Goal: Task Accomplishment & Management: Manage account settings

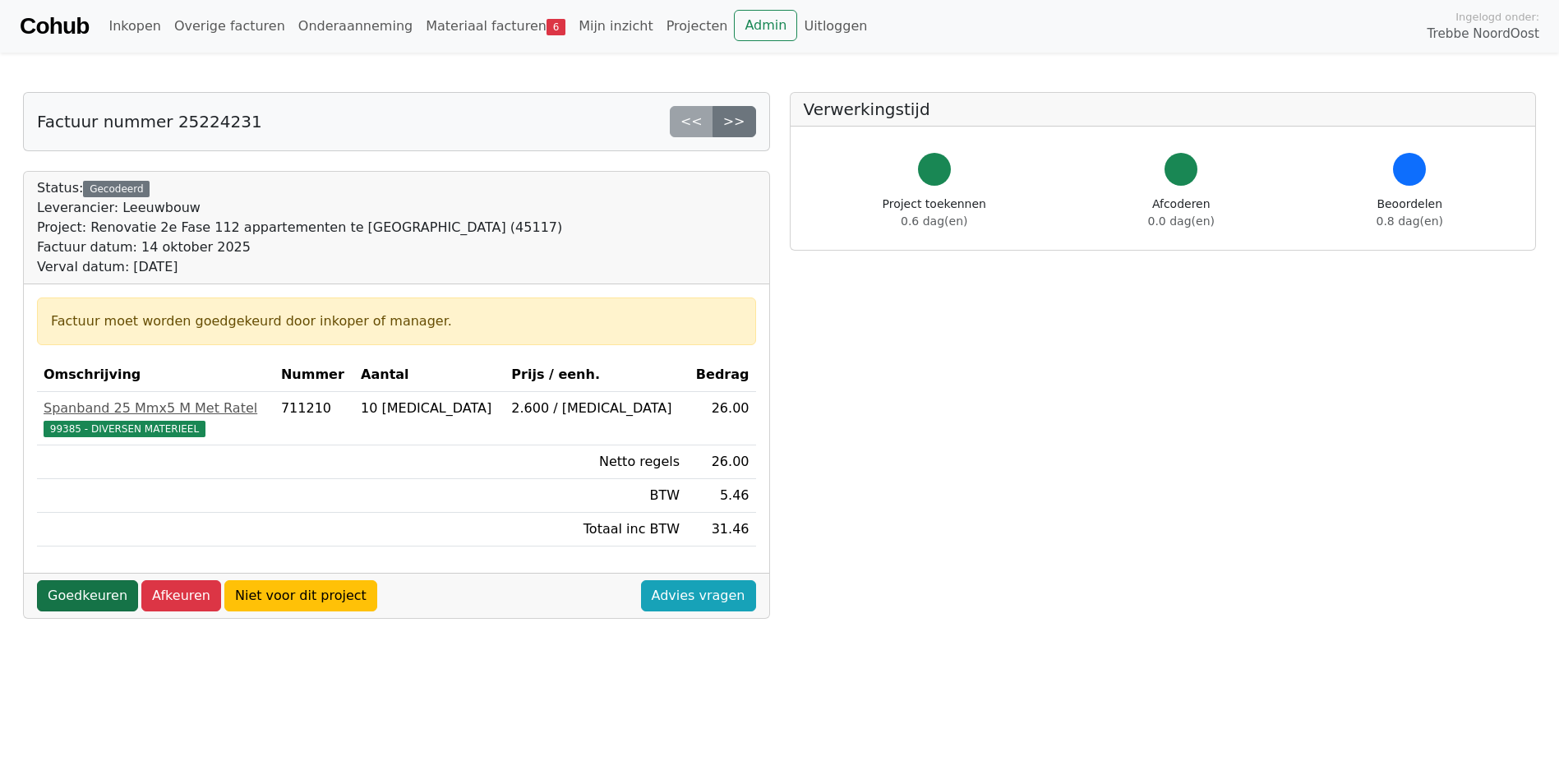
click at [92, 593] on link "Goedkeuren" at bounding box center [87, 595] width 101 height 31
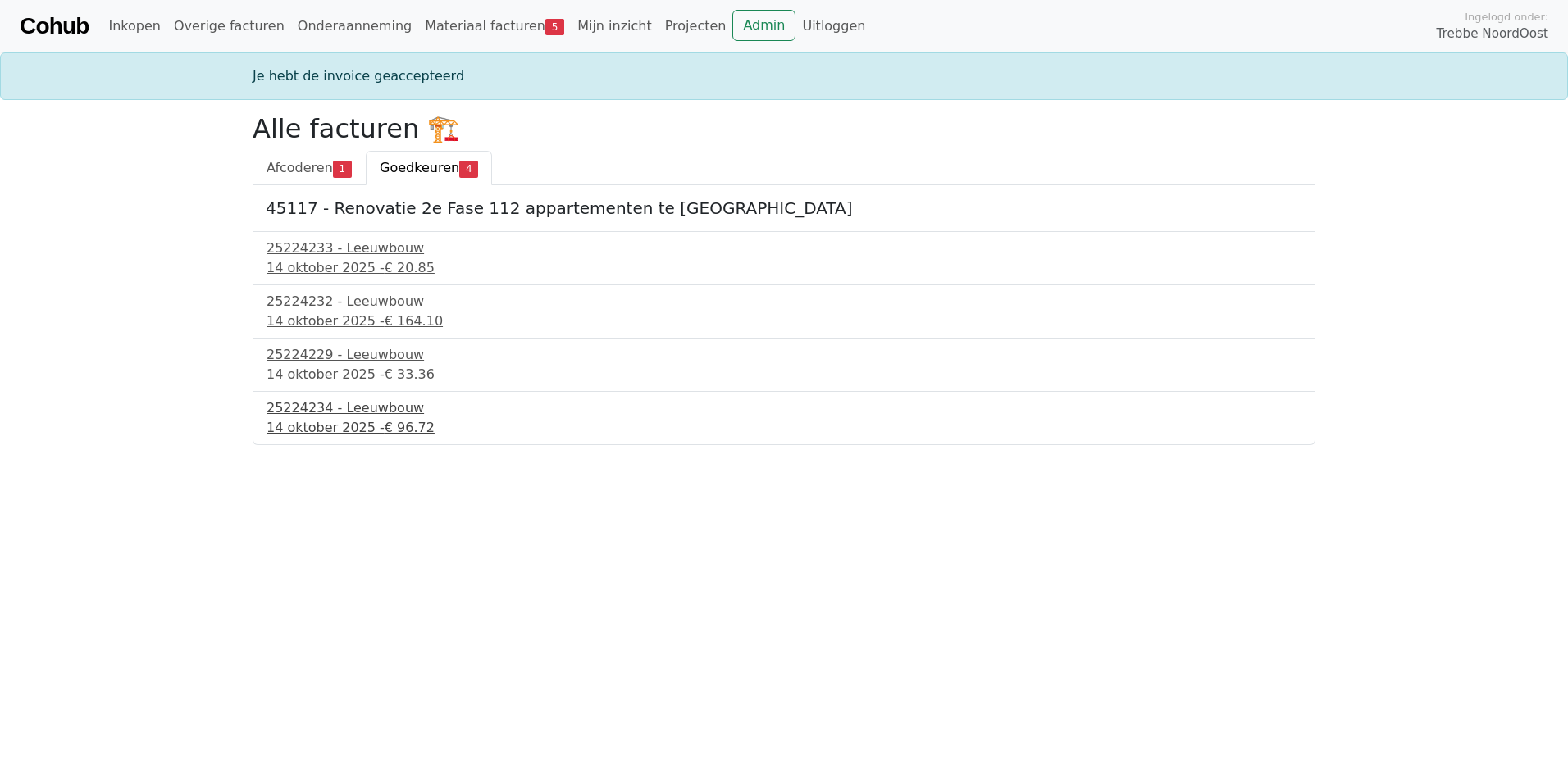
click at [326, 416] on div "25224234 - Leeuwbouw" at bounding box center [783, 408] width 1035 height 20
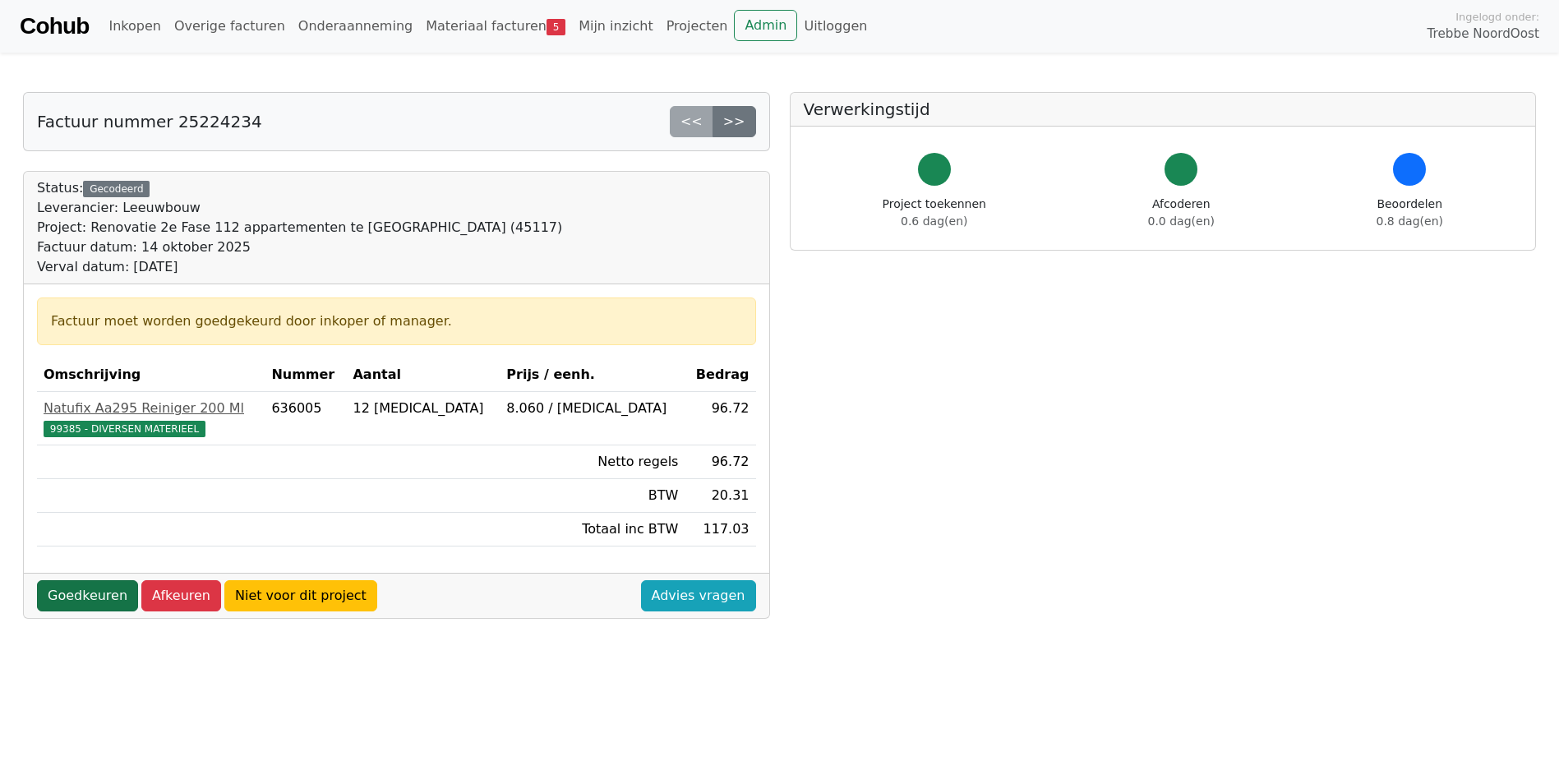
click at [81, 599] on link "Goedkeuren" at bounding box center [87, 595] width 101 height 31
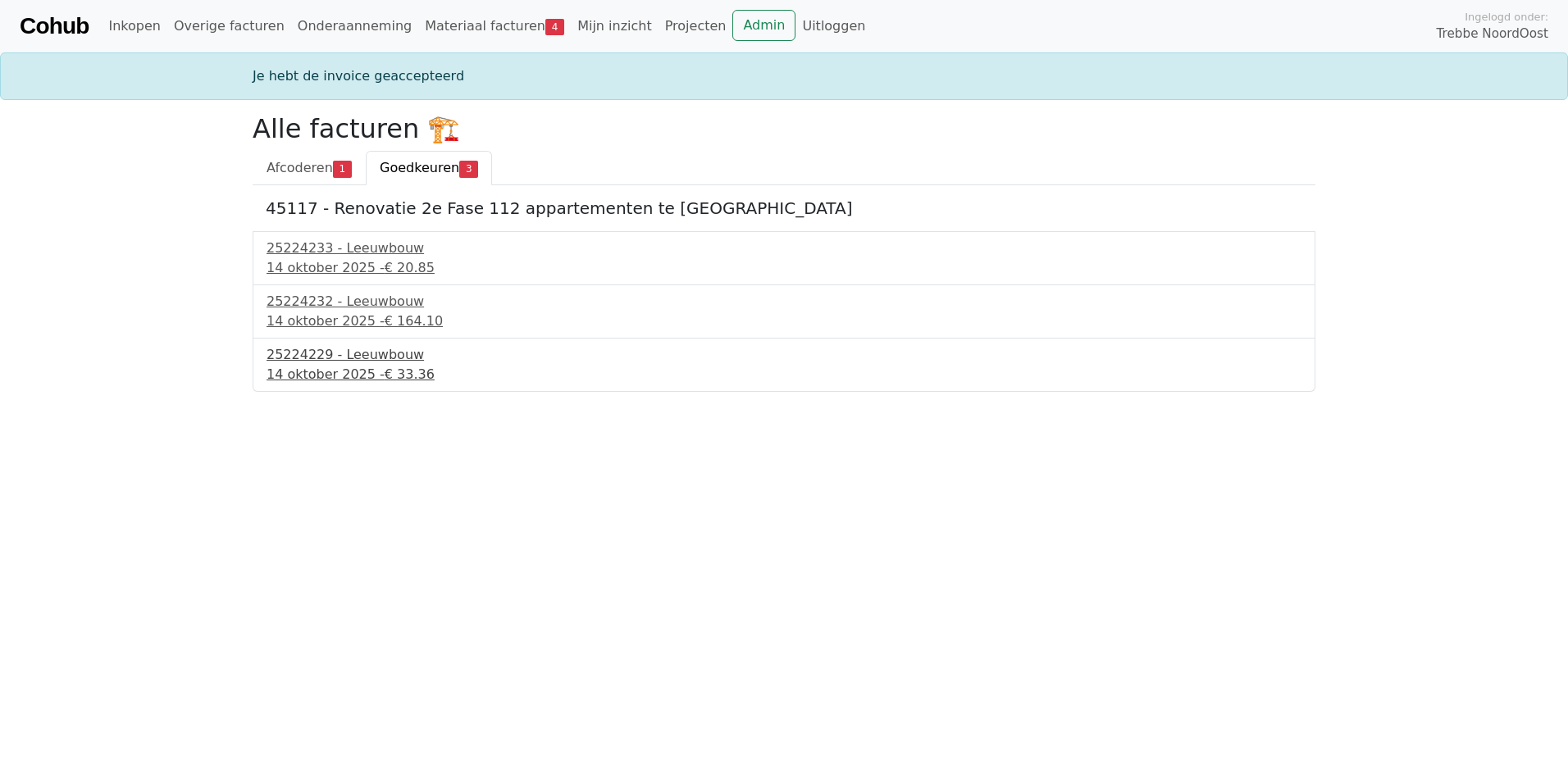
click at [324, 354] on div "25224229 - Leeuwbouw" at bounding box center [783, 355] width 1035 height 20
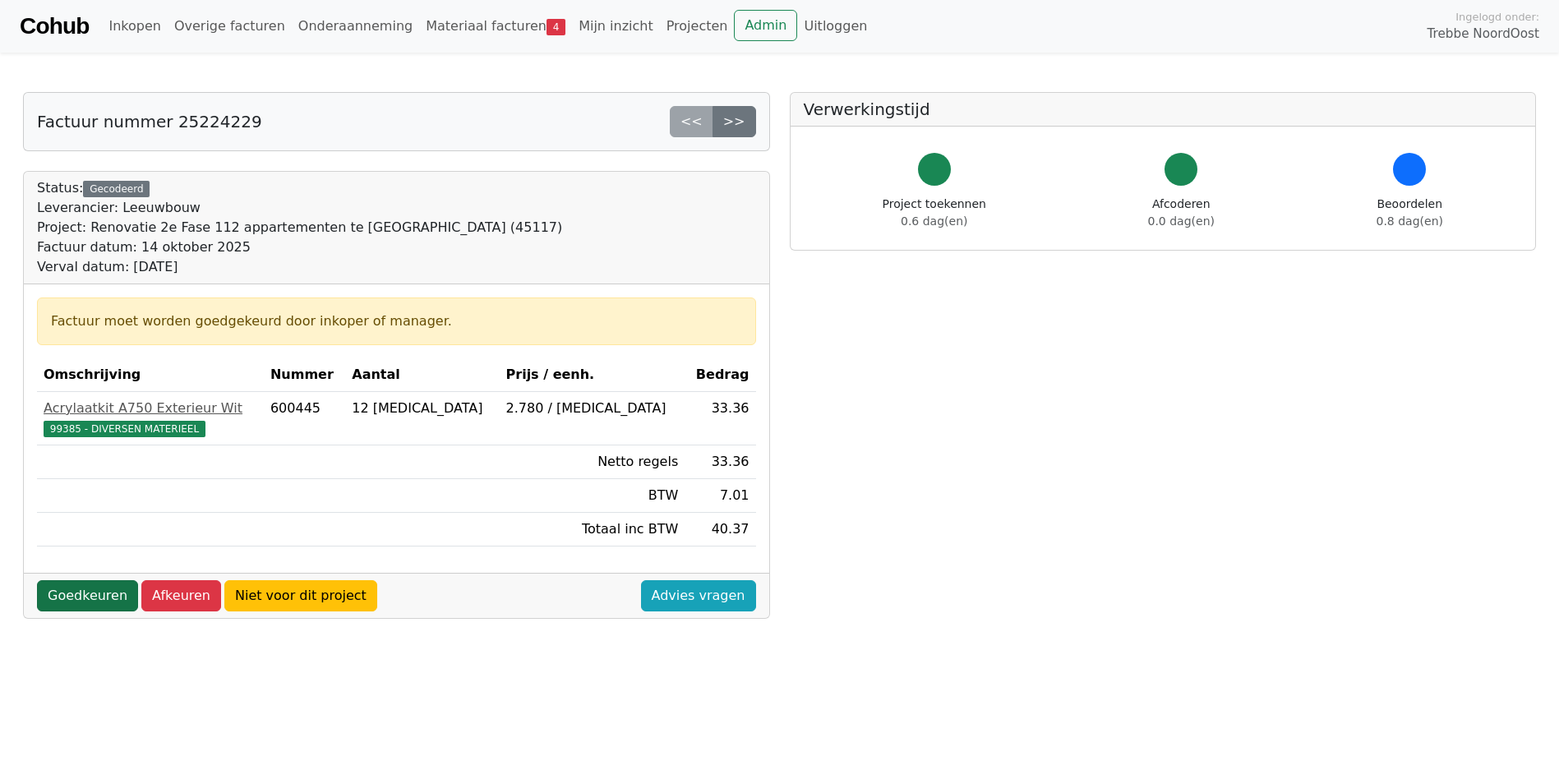
click at [96, 595] on link "Goedkeuren" at bounding box center [87, 595] width 101 height 31
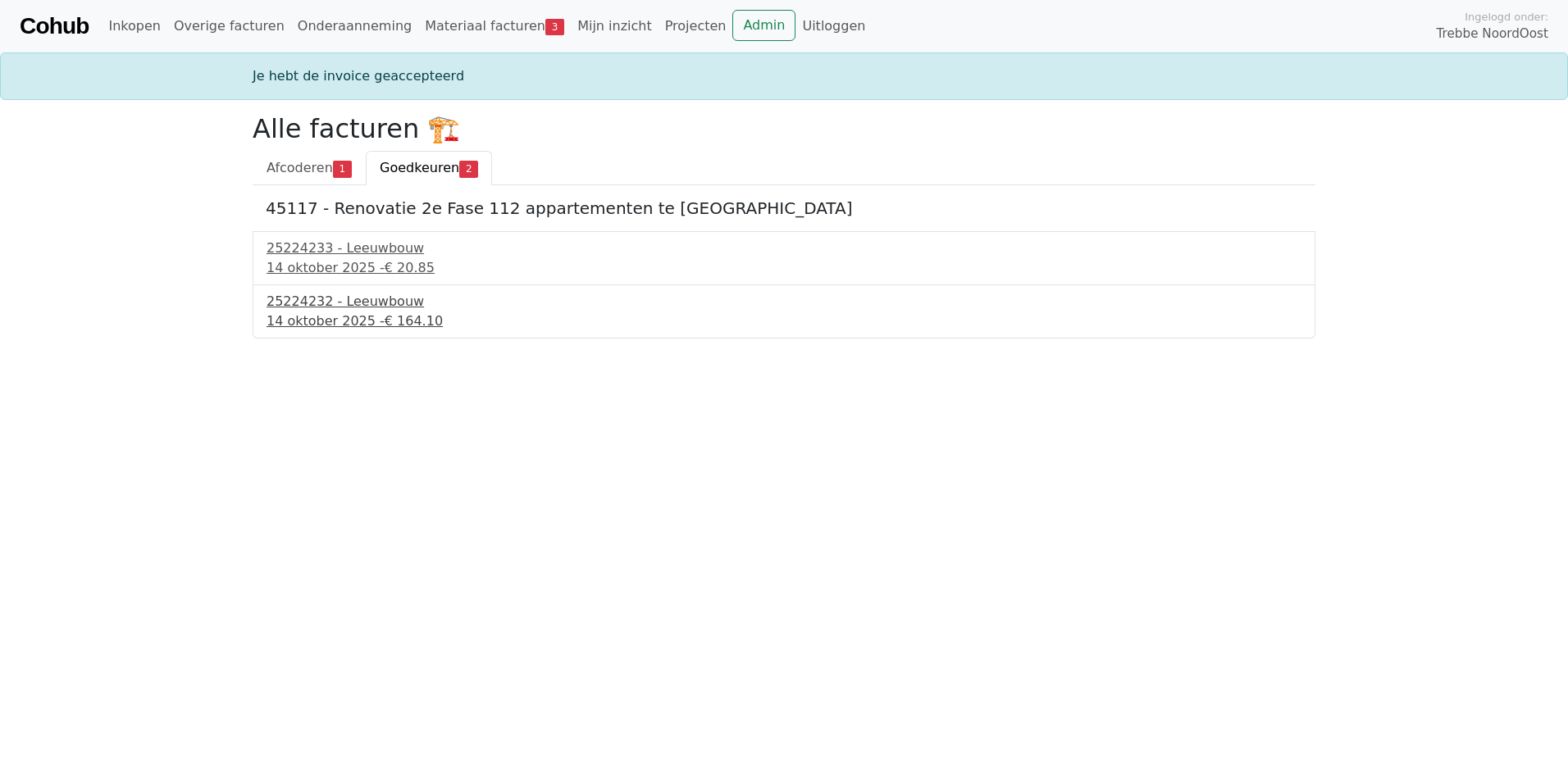
click at [392, 308] on div "25224232 - Leeuwbouw" at bounding box center [783, 301] width 1035 height 20
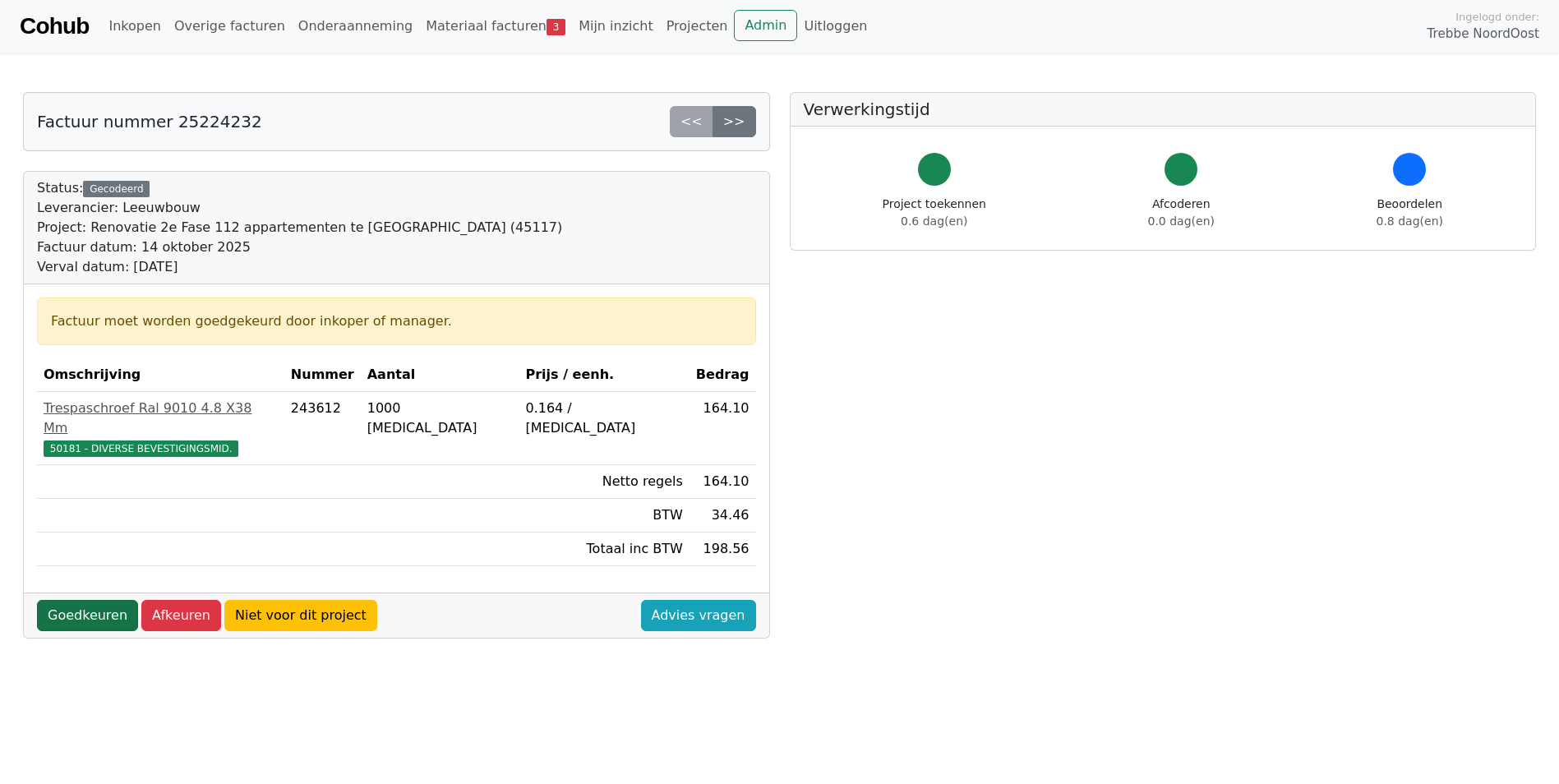
click at [110, 600] on link "Goedkeuren" at bounding box center [87, 615] width 101 height 31
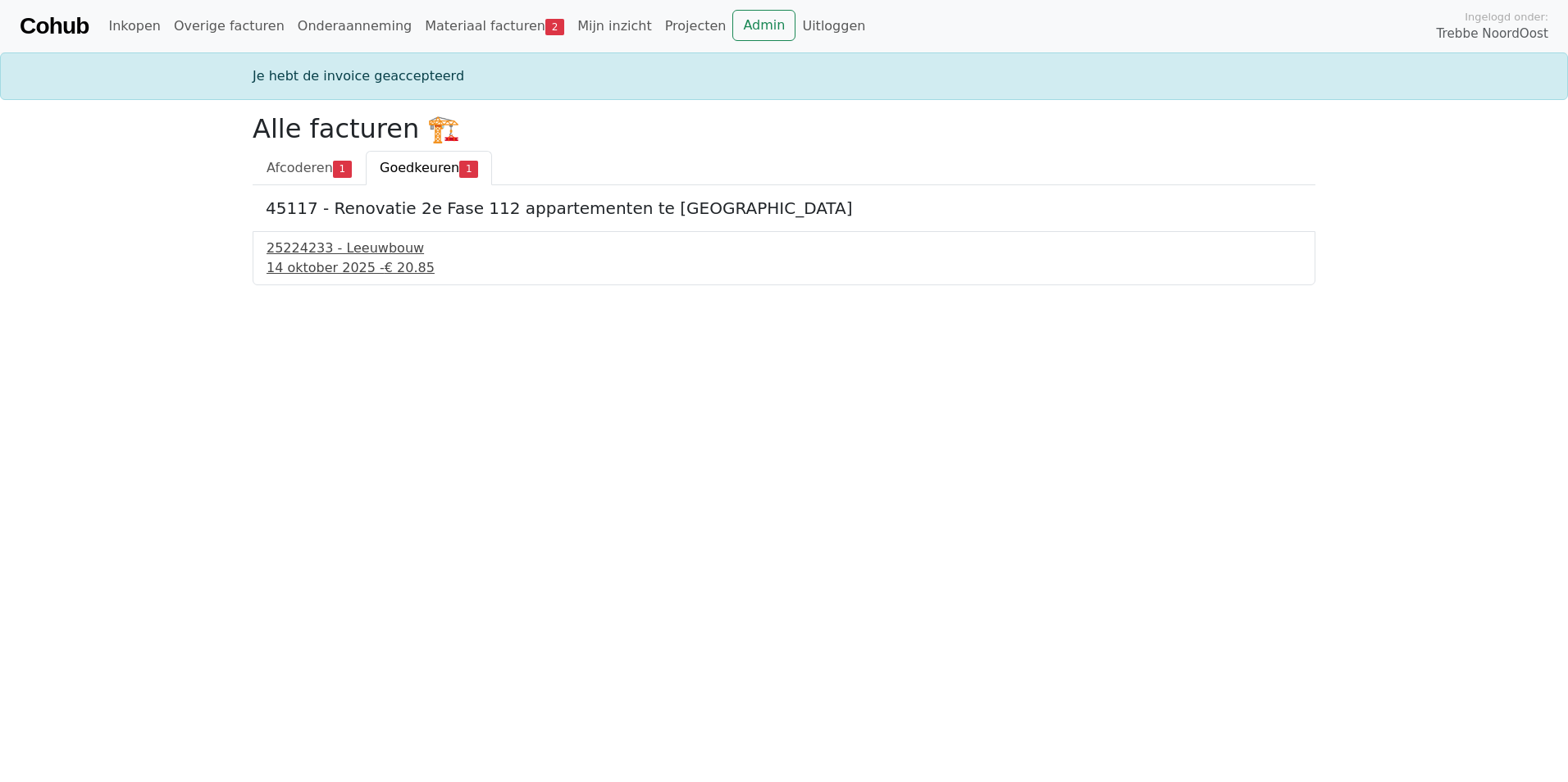
click at [345, 270] on div "14 oktober 2025 - € 20.85" at bounding box center [783, 268] width 1035 height 20
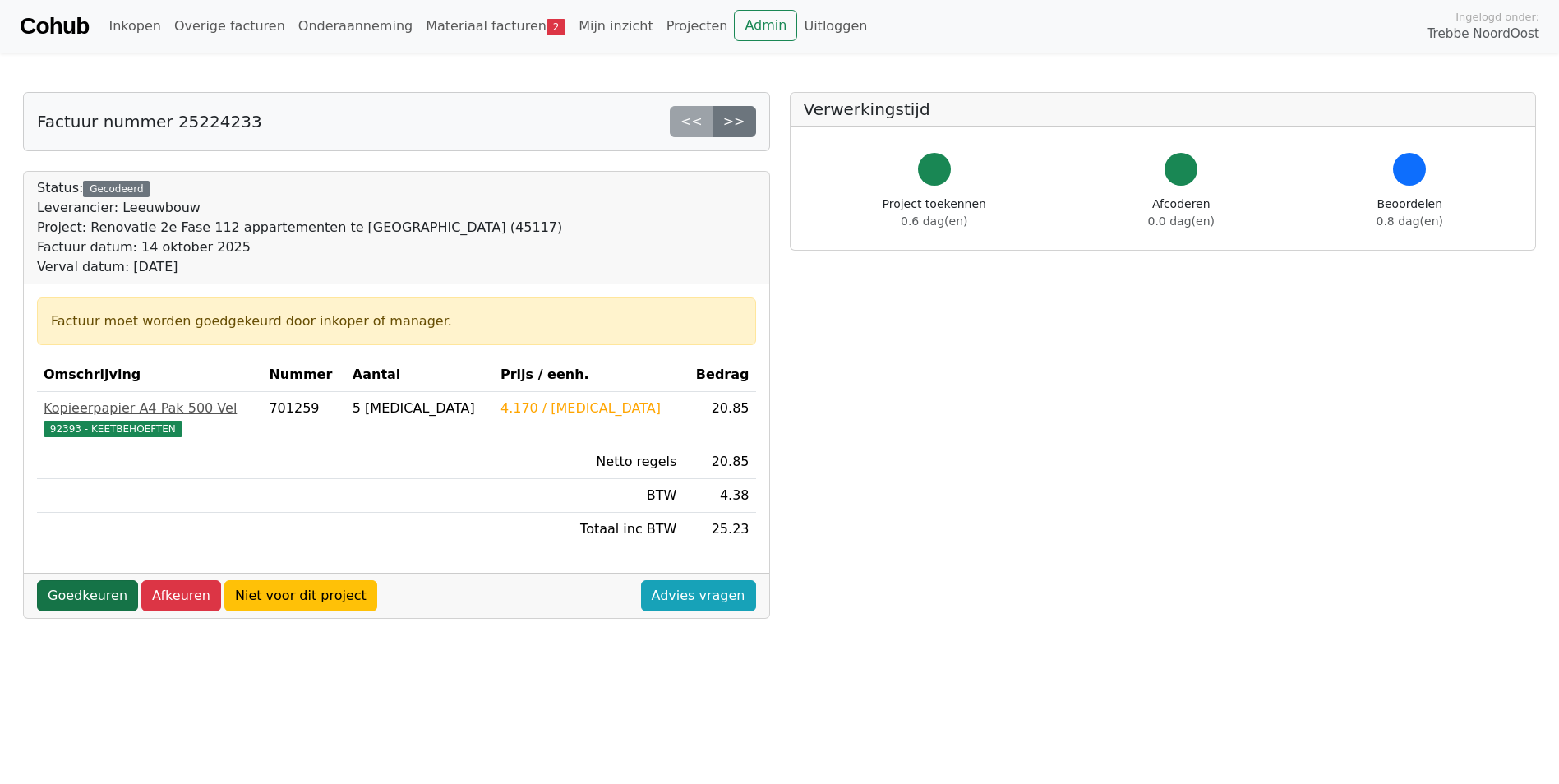
click at [97, 593] on link "Goedkeuren" at bounding box center [87, 595] width 101 height 31
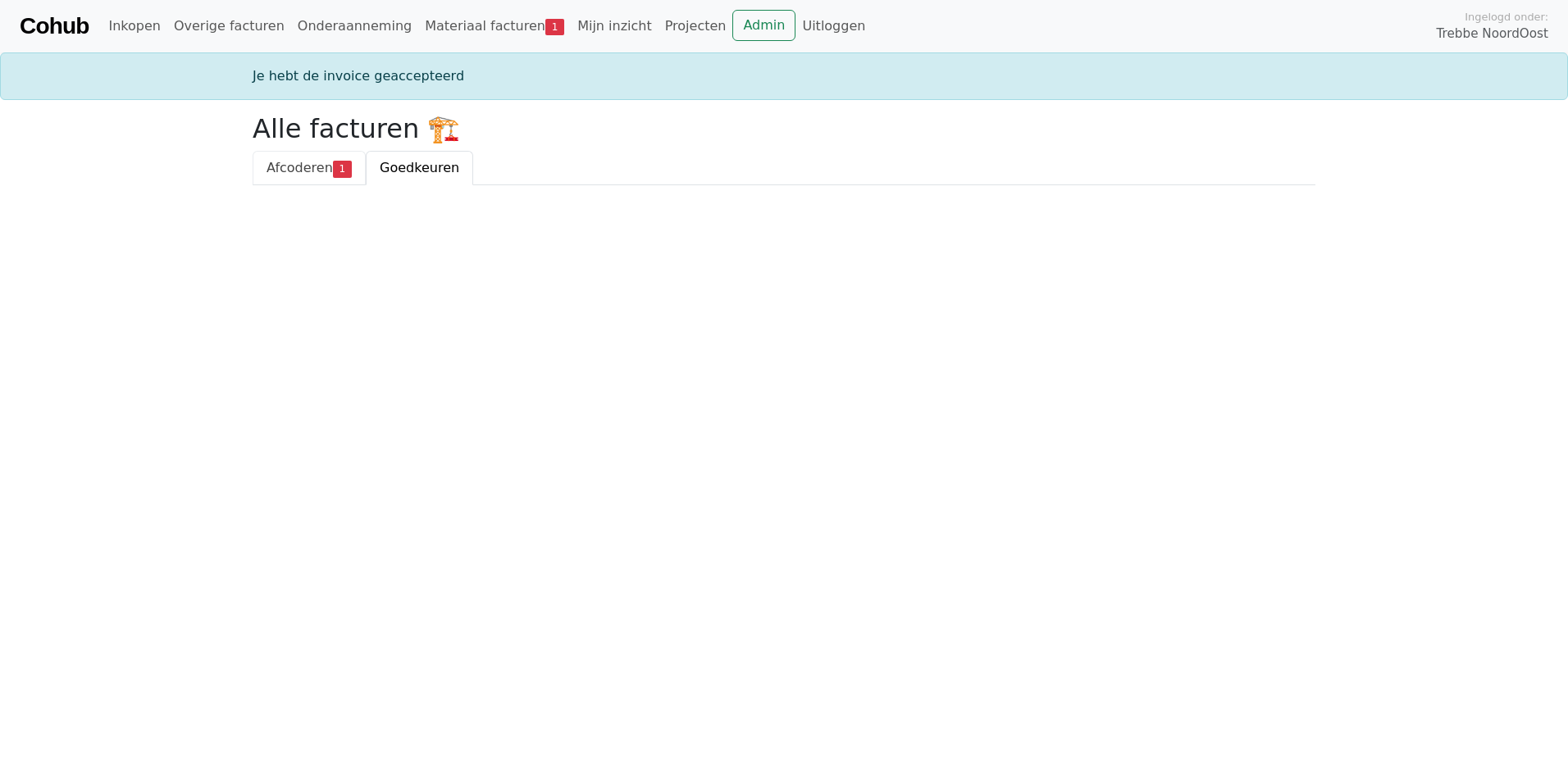
click at [293, 170] on span "Afcoderen" at bounding box center [299, 168] width 67 height 16
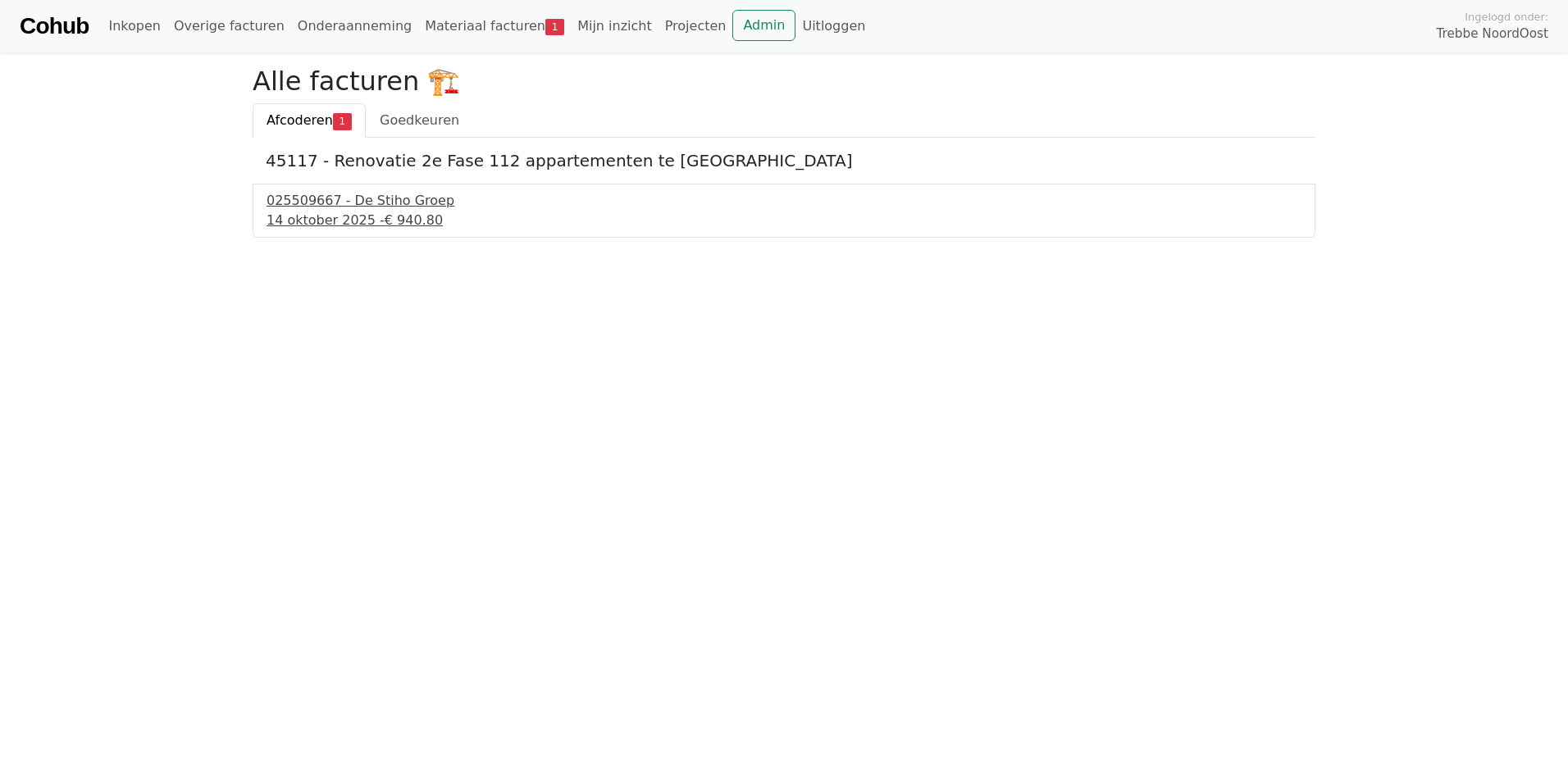
click at [302, 221] on div "[DATE] - € 940.80" at bounding box center [783, 220] width 1035 height 20
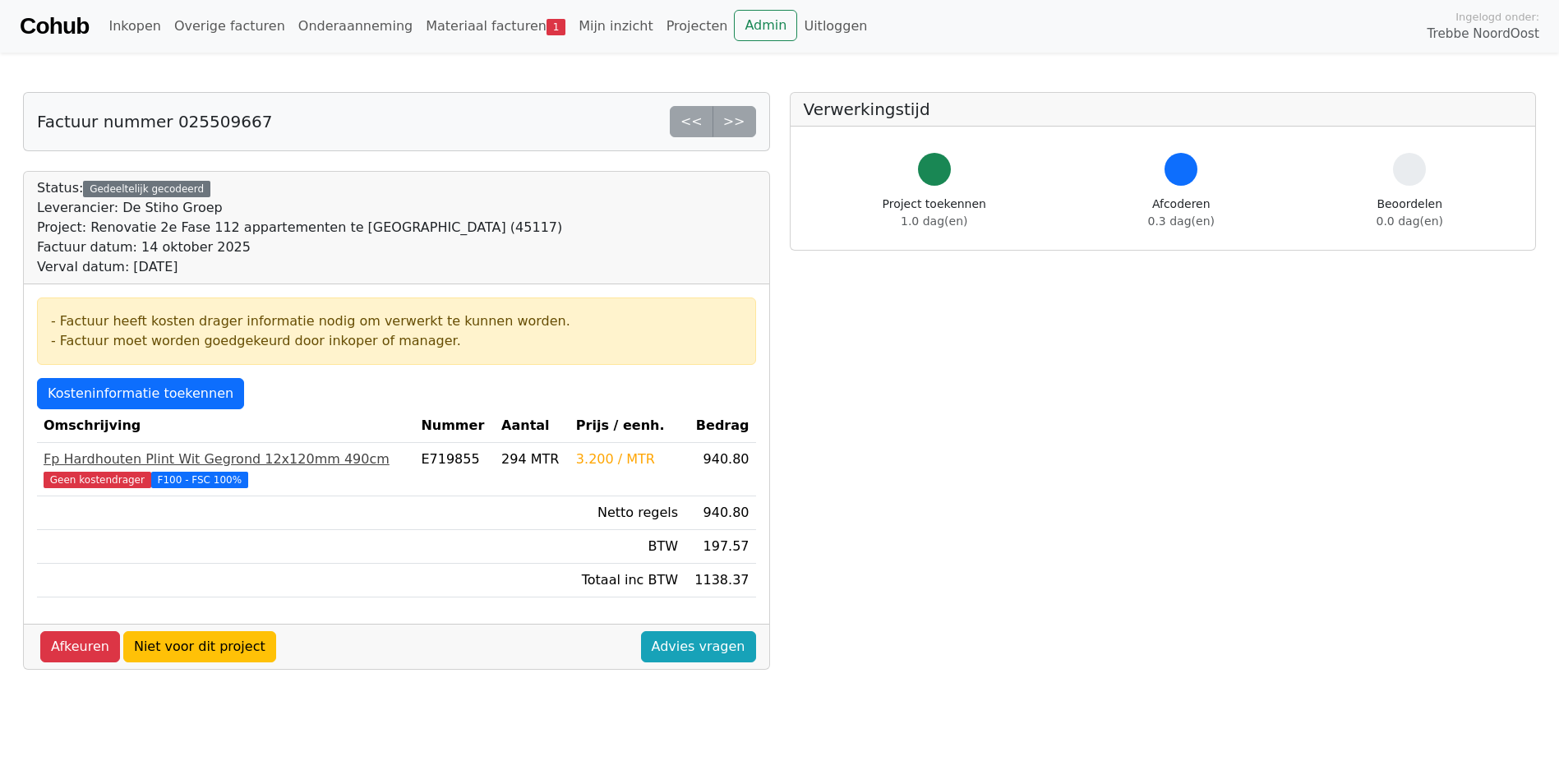
click at [269, 458] on div "Fp Hardhouten Plint Wit Gegrond 12x120mm 490cm" at bounding box center [226, 460] width 364 height 20
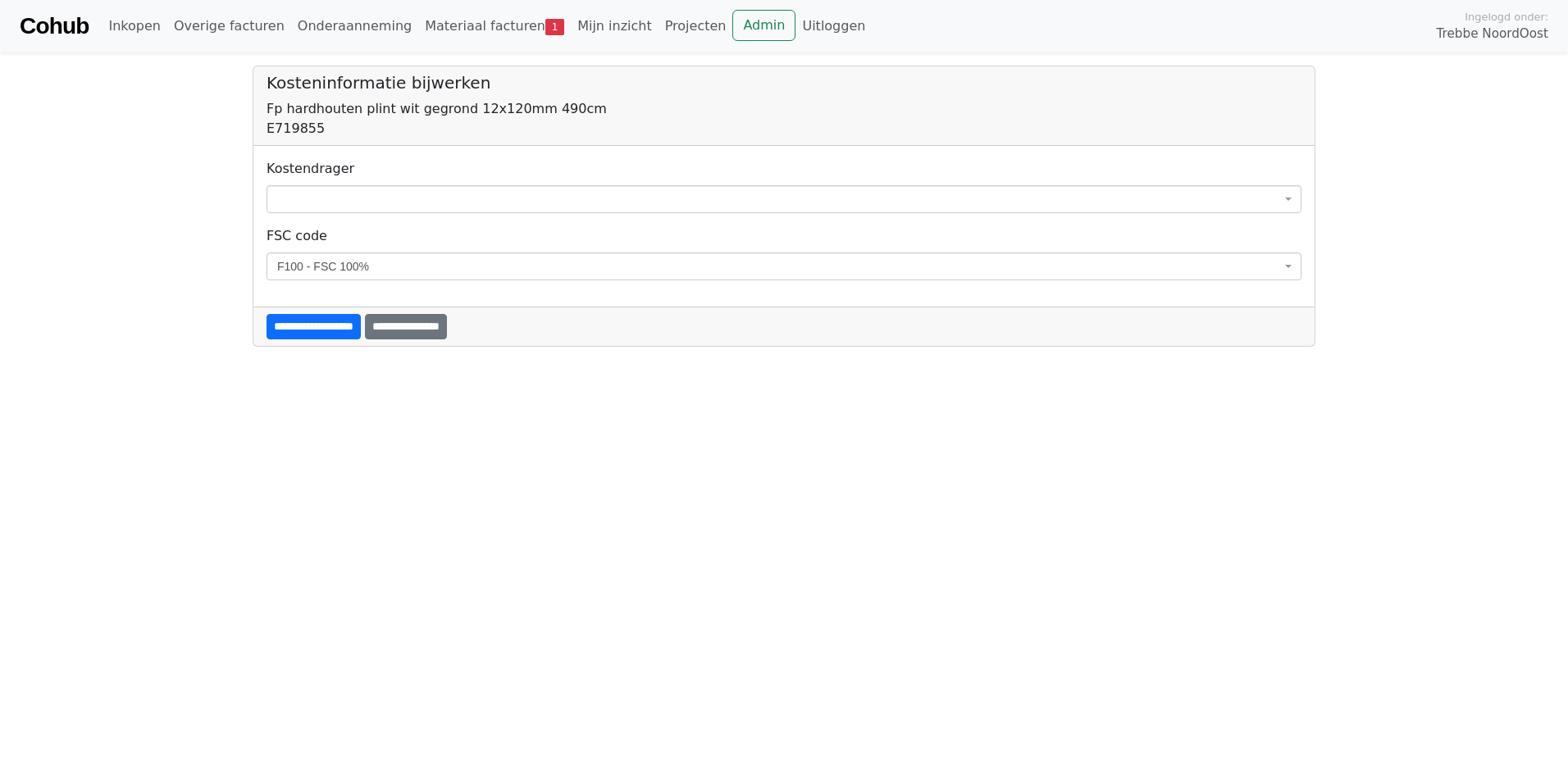
click at [390, 200] on span at bounding box center [783, 200] width 1035 height 28
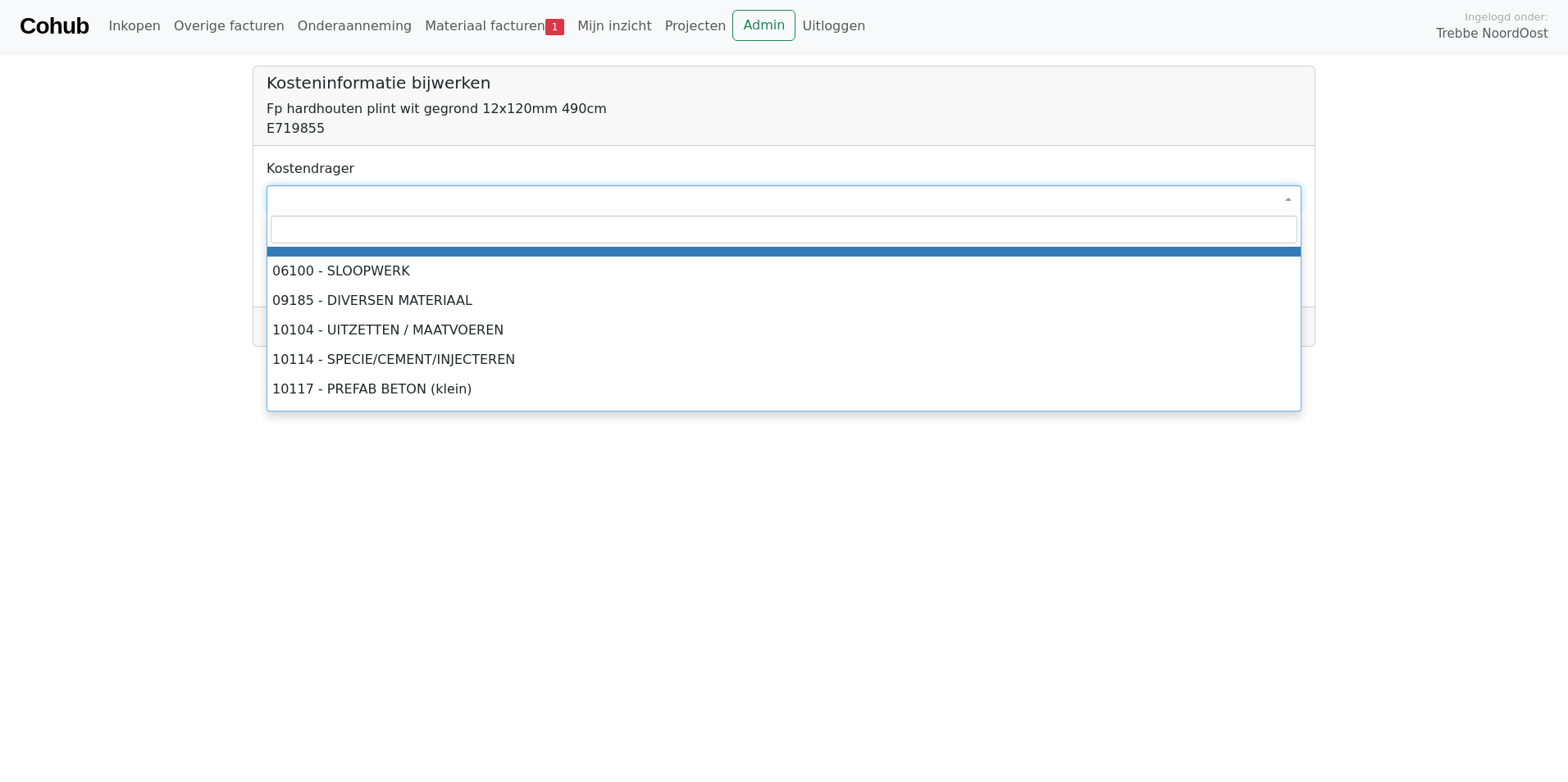
click at [363, 228] on input "search" at bounding box center [783, 229] width 1026 height 28
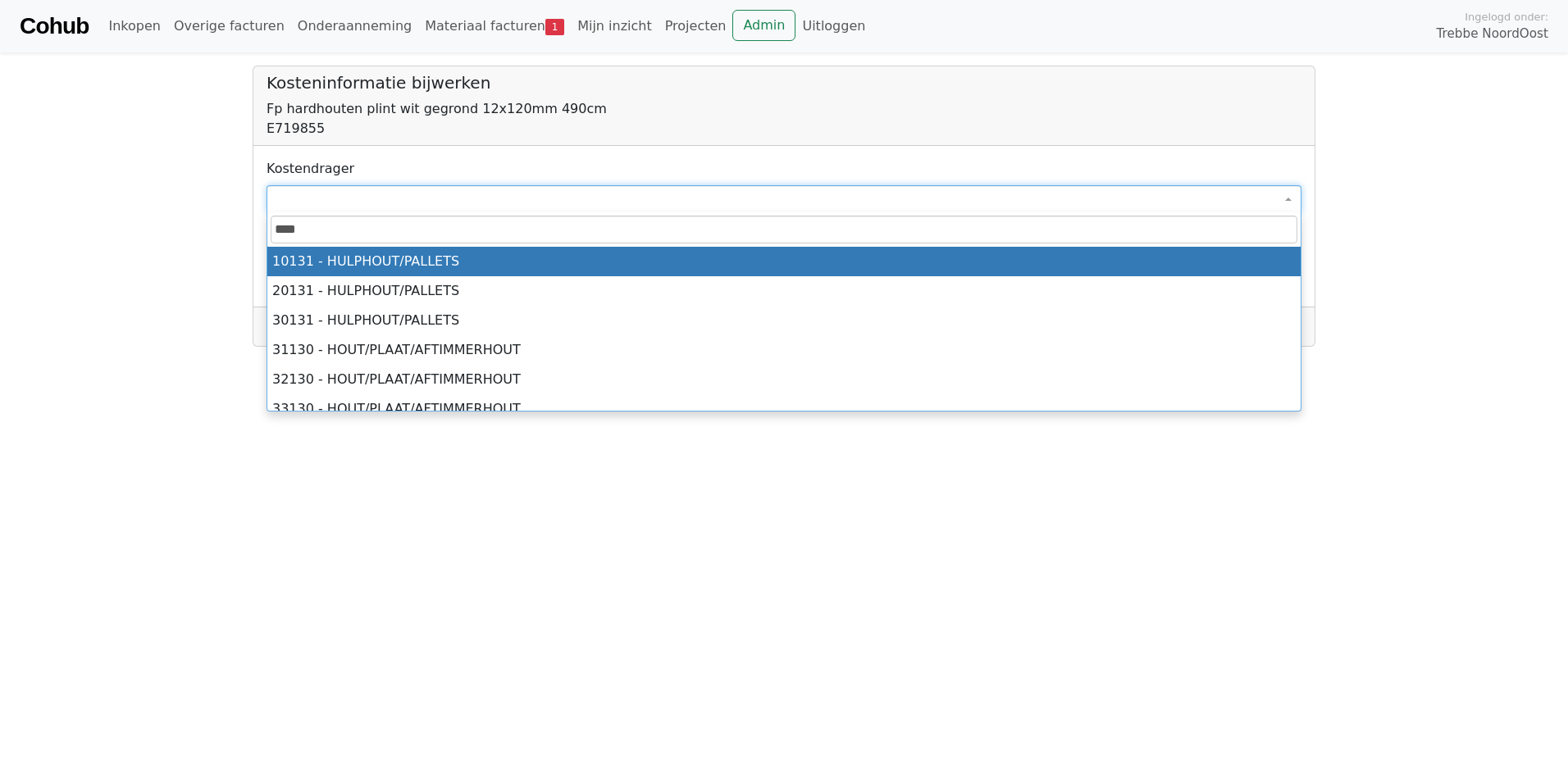
scroll to position [82, 0]
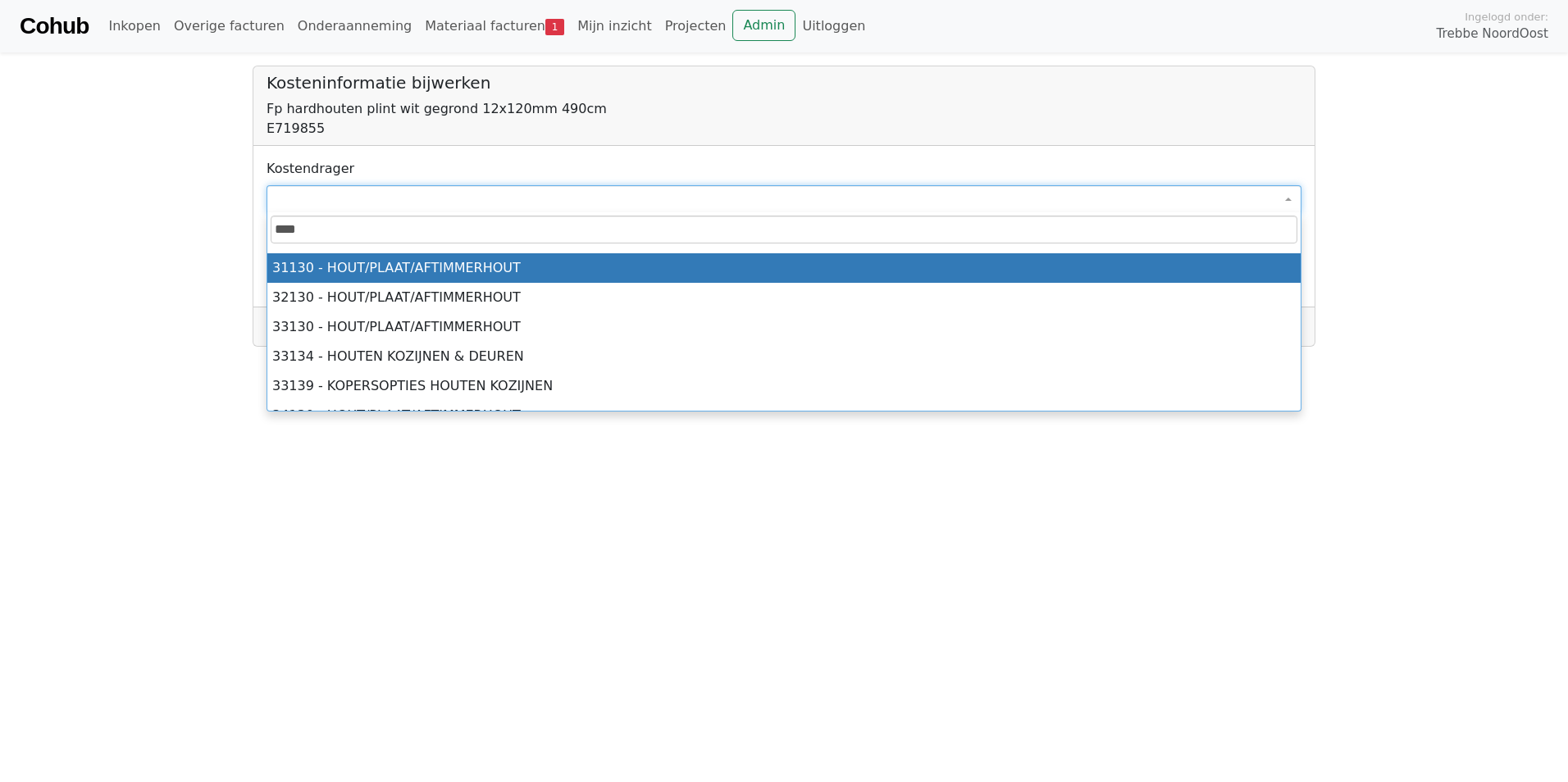
type input "****"
select select "****"
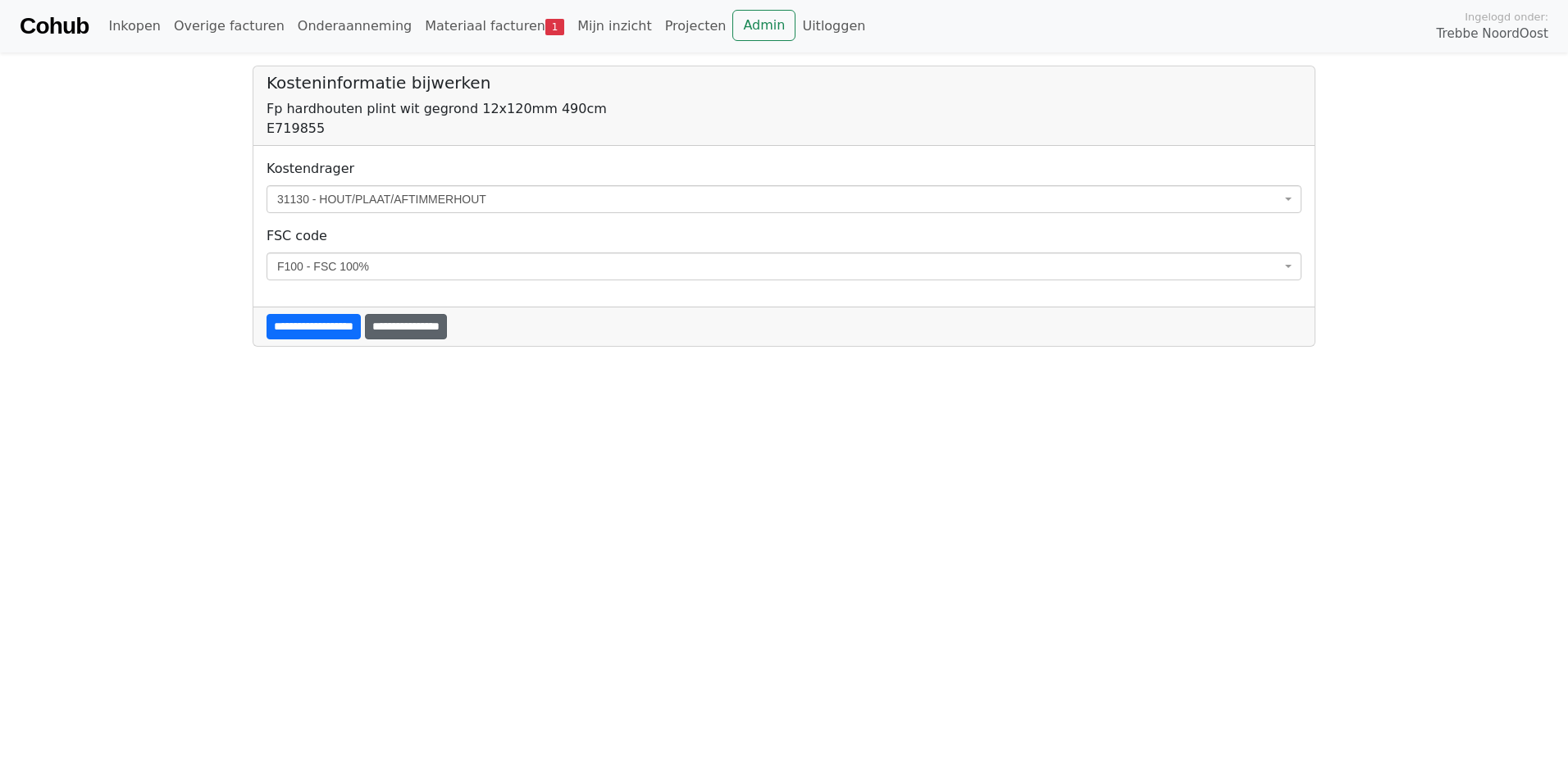
click at [412, 326] on input "**********" at bounding box center [406, 326] width 82 height 25
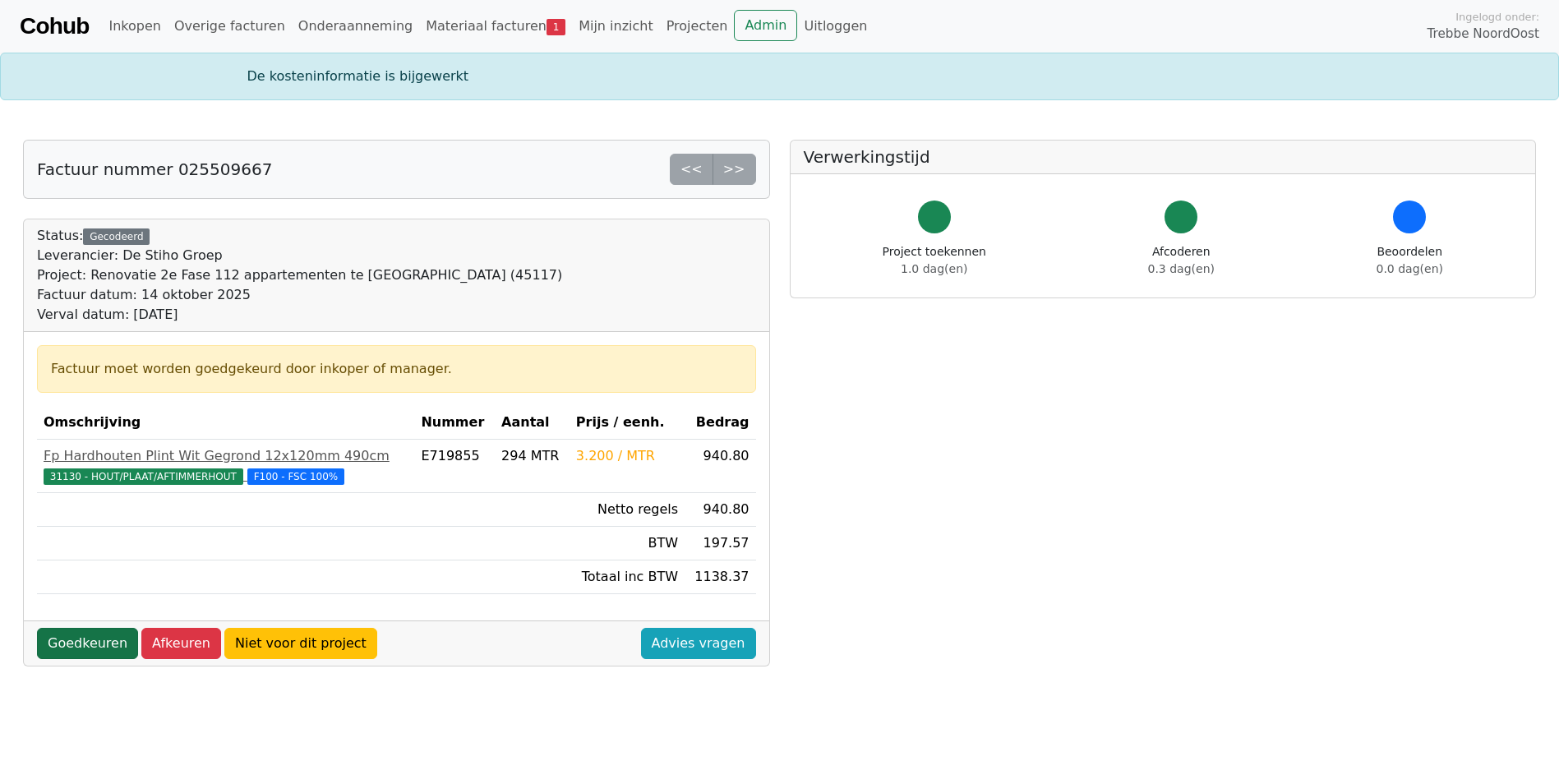
click at [88, 646] on link "Goedkeuren" at bounding box center [87, 643] width 101 height 31
